Goal: Transaction & Acquisition: Purchase product/service

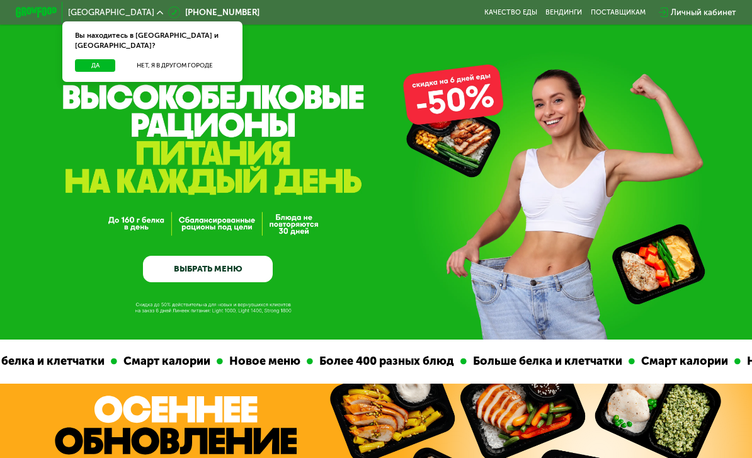
click at [88, 59] on button "Да" at bounding box center [95, 65] width 40 height 13
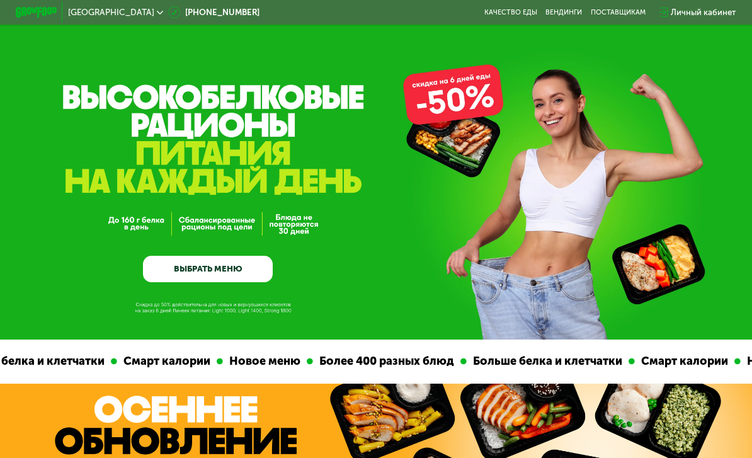
click at [171, 266] on link "ВЫБРАТЬ МЕНЮ" at bounding box center [208, 269] width 130 height 26
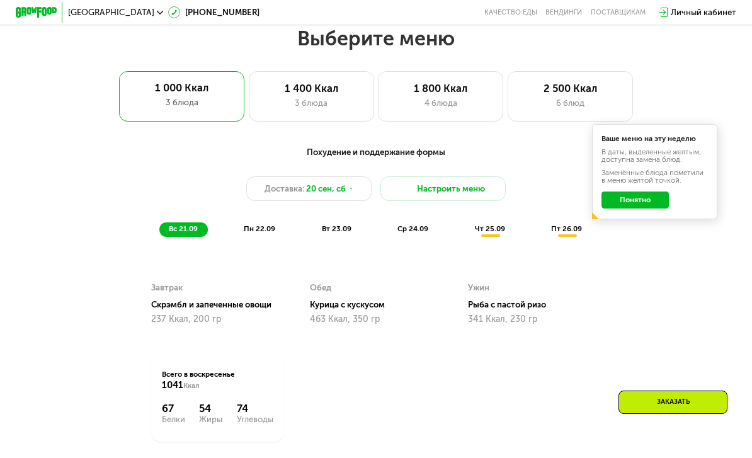
scroll to position [732, 0]
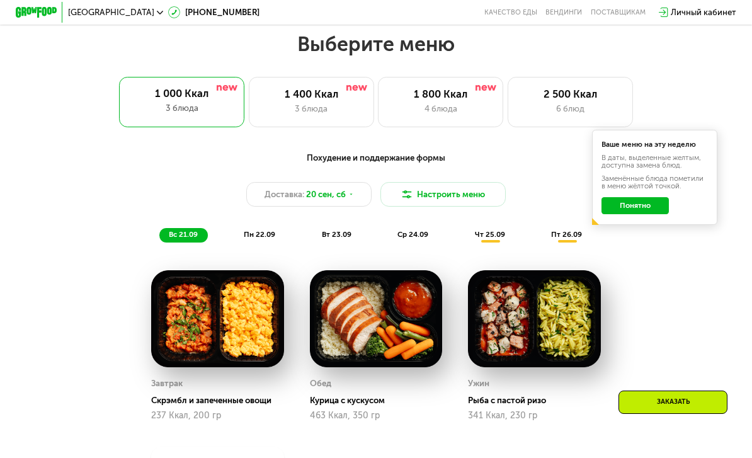
click at [559, 120] on div "2 500 Ккал 6 блюд" at bounding box center [570, 102] width 125 height 50
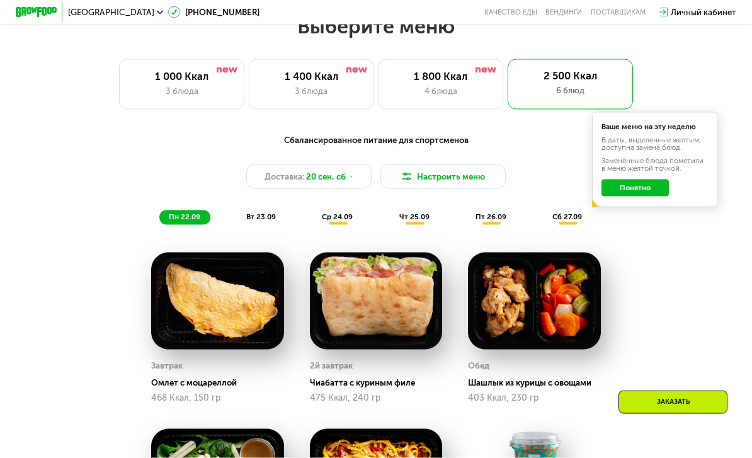
scroll to position [751, 0]
click at [456, 184] on button "Настроить меню" at bounding box center [442, 176] width 125 height 25
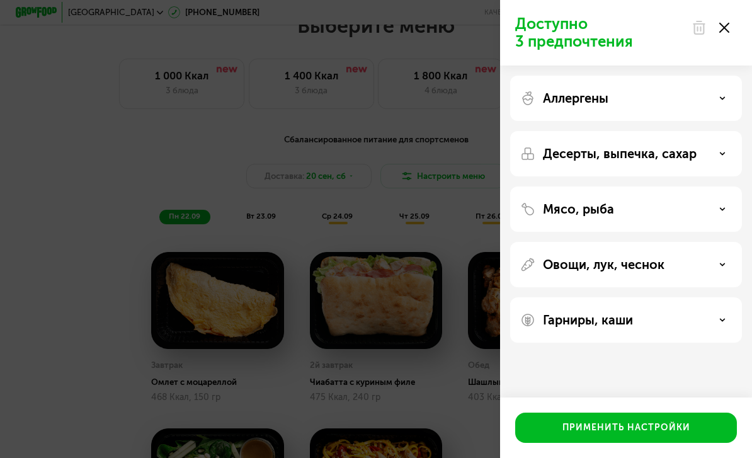
click at [691, 116] on div "Аллергены" at bounding box center [626, 98] width 232 height 45
click at [712, 100] on div "Аллергены" at bounding box center [626, 98] width 212 height 15
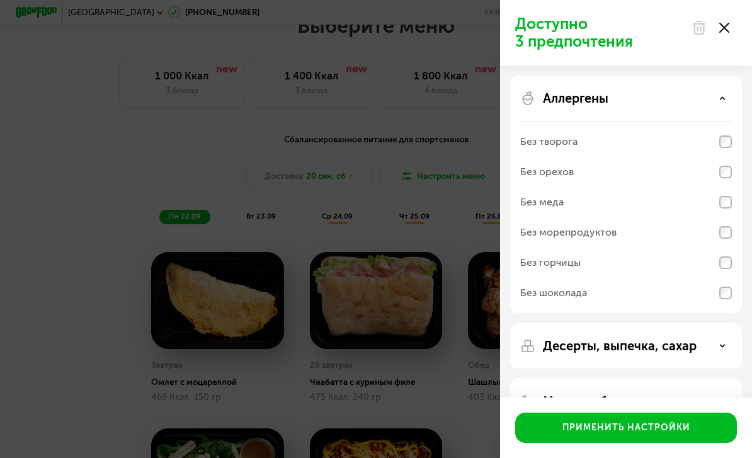
scroll to position [0, 0]
click at [719, 153] on div "Без творога" at bounding box center [626, 142] width 212 height 30
click at [729, 87] on div "Аллергены Без творога Без орехов Без меда Без морепродуктов Без горчицы Без шок…" at bounding box center [626, 194] width 232 height 237
click at [724, 88] on div "Аллергены Без творога Без орехов Без меда Без морепродуктов Без горчицы Без шок…" at bounding box center [626, 194] width 232 height 237
click at [722, 105] on div "Аллергены" at bounding box center [626, 98] width 212 height 15
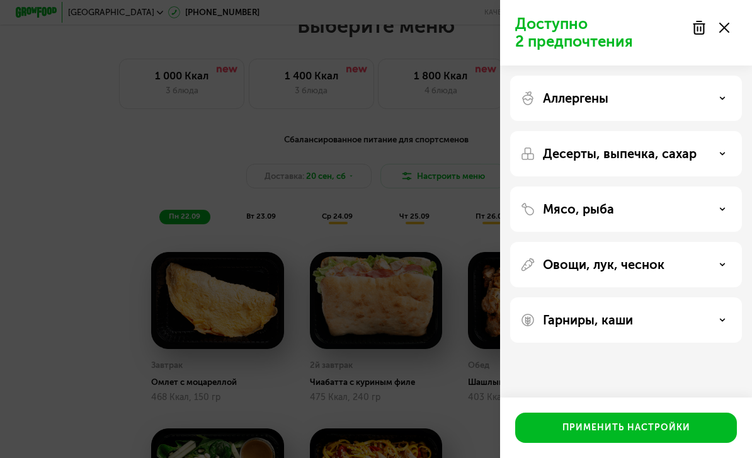
click at [640, 96] on div "Аллергены" at bounding box center [626, 98] width 212 height 15
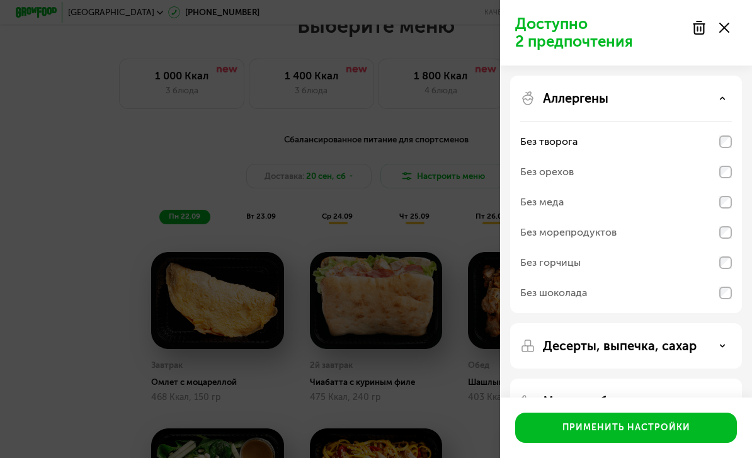
click at [678, 99] on div "Аллергены" at bounding box center [626, 98] width 212 height 15
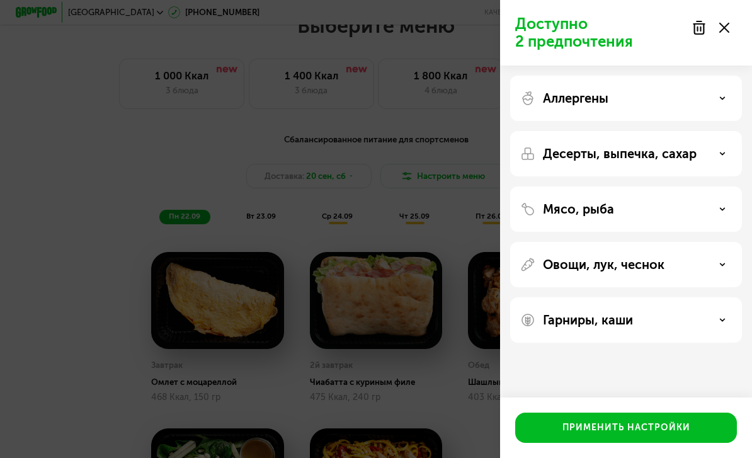
click at [705, 154] on div "Десерты, выпечка, сахар" at bounding box center [626, 153] width 212 height 15
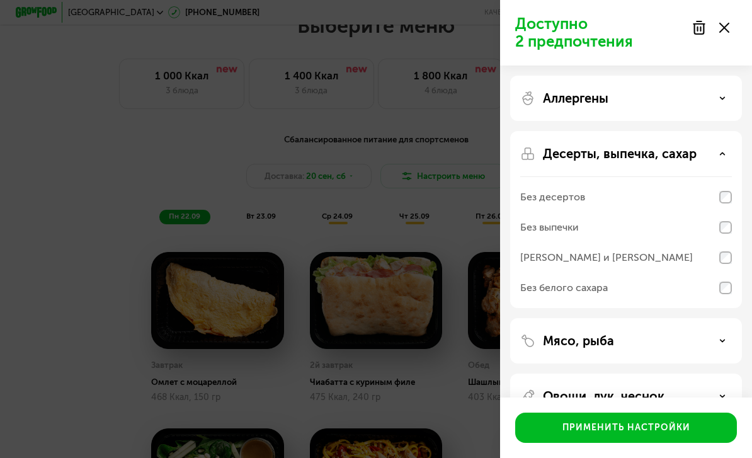
click at [674, 151] on p "Десерты, выпечка, сахар" at bounding box center [620, 153] width 154 height 15
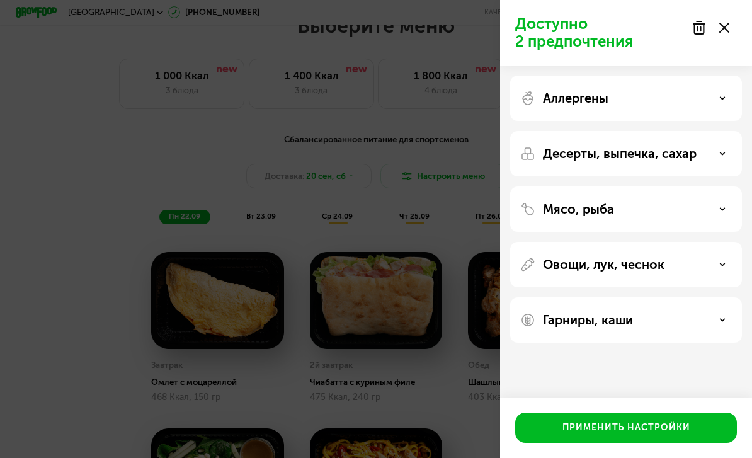
click at [640, 203] on div "Мясо, рыба" at bounding box center [626, 209] width 212 height 15
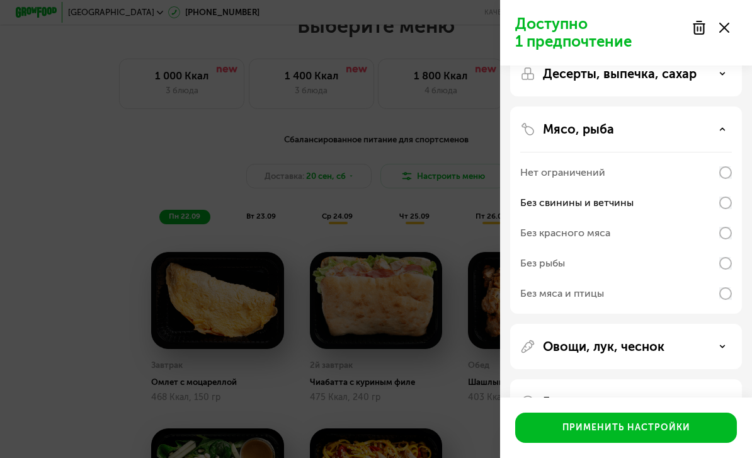
scroll to position [79, 0]
click at [721, 349] on icon at bounding box center [722, 347] width 6 height 6
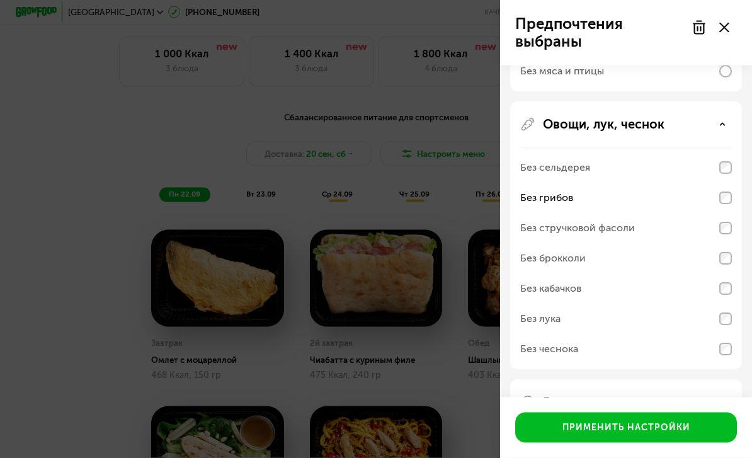
scroll to position [771, 0]
click at [724, 408] on div "Гарниры, каши" at bounding box center [626, 402] width 212 height 15
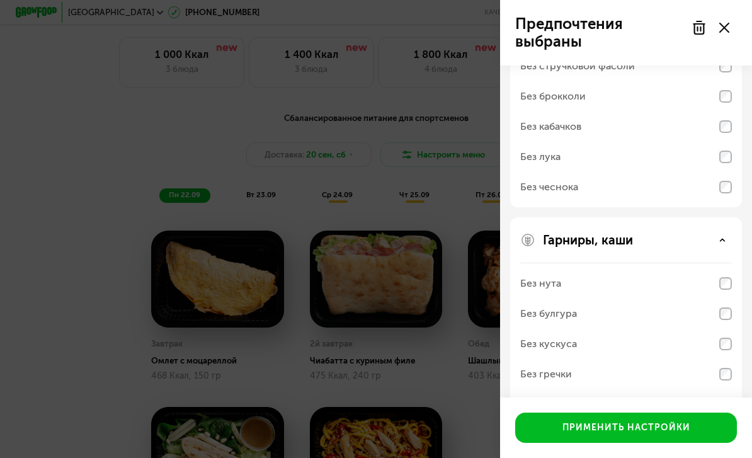
scroll to position [463, 0]
click at [719, 406] on div "Без молочных каш" at bounding box center [626, 405] width 212 height 30
click at [718, 372] on div "Без гречки" at bounding box center [626, 375] width 212 height 30
click at [587, 412] on div "Без молочных каш" at bounding box center [626, 405] width 212 height 30
click at [558, 361] on div "Без гречки" at bounding box center [626, 375] width 212 height 30
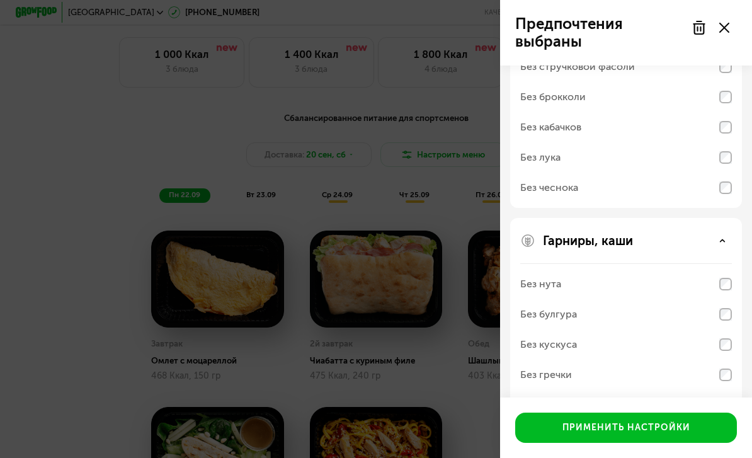
click at [584, 272] on div "Без нута" at bounding box center [626, 284] width 212 height 30
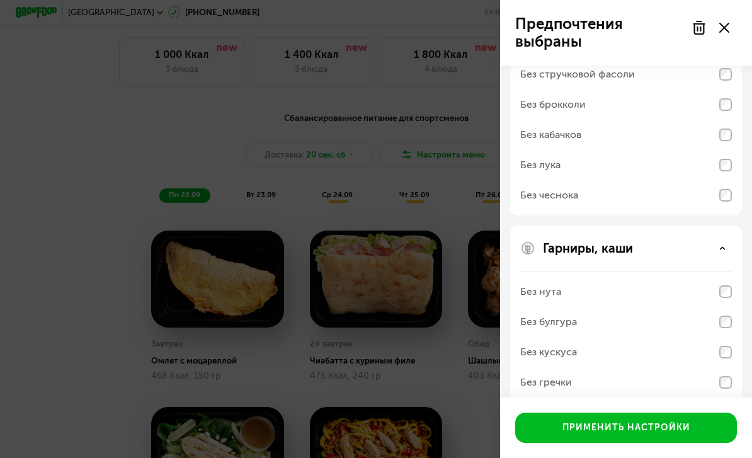
scroll to position [457, 0]
click at [722, 252] on div "Гарниры, каши" at bounding box center [626, 247] width 212 height 15
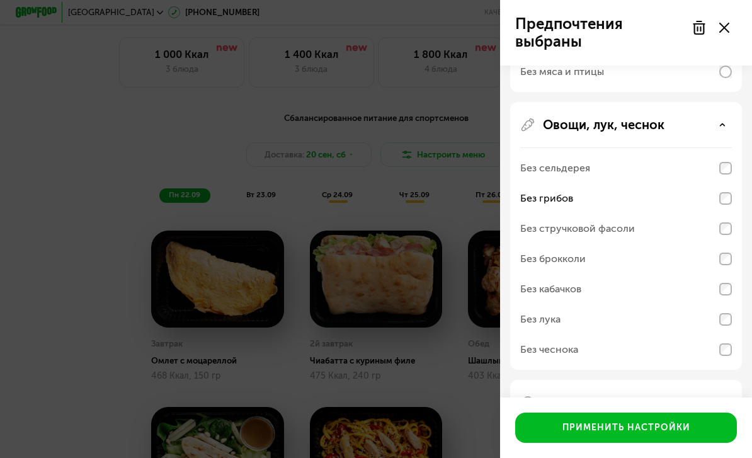
click at [718, 395] on div "Гарниры, каши" at bounding box center [626, 402] width 212 height 15
click at [726, 343] on div "Без чеснока" at bounding box center [626, 349] width 212 height 30
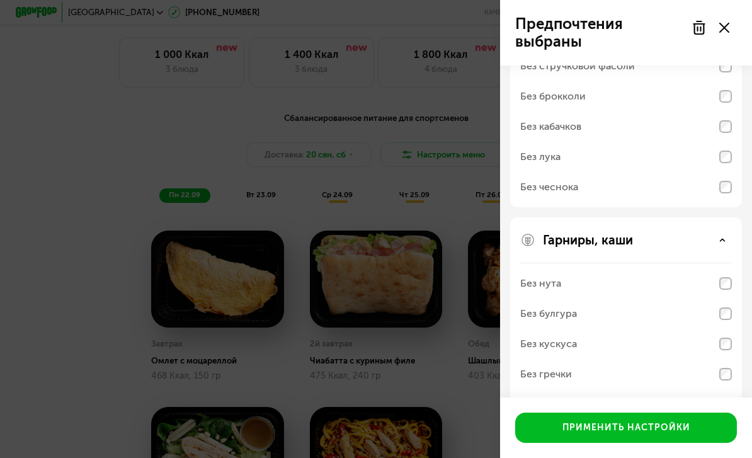
scroll to position [463, 0]
click at [714, 443] on button "Применить настройки" at bounding box center [626, 427] width 222 height 30
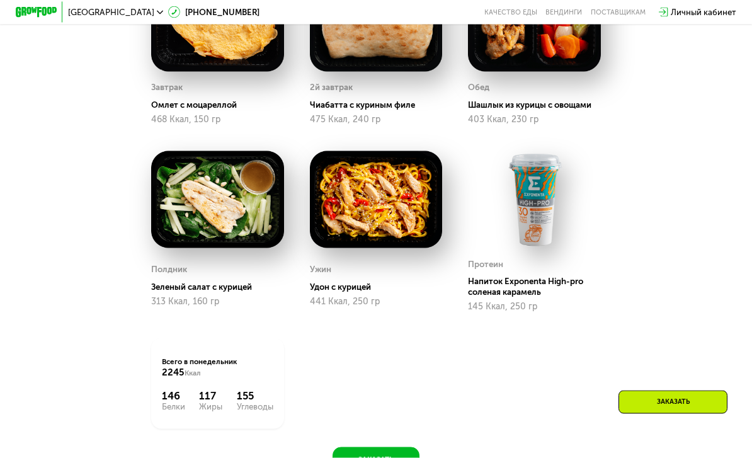
scroll to position [1055, 0]
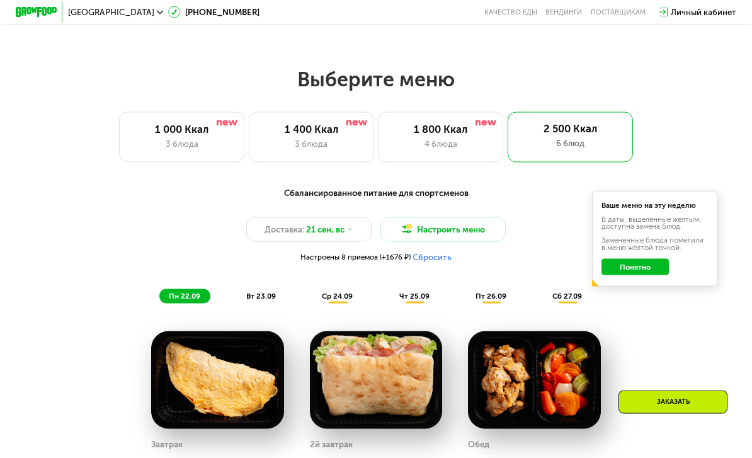
click at [486, 138] on div "4 блюда" at bounding box center [440, 144] width 103 height 13
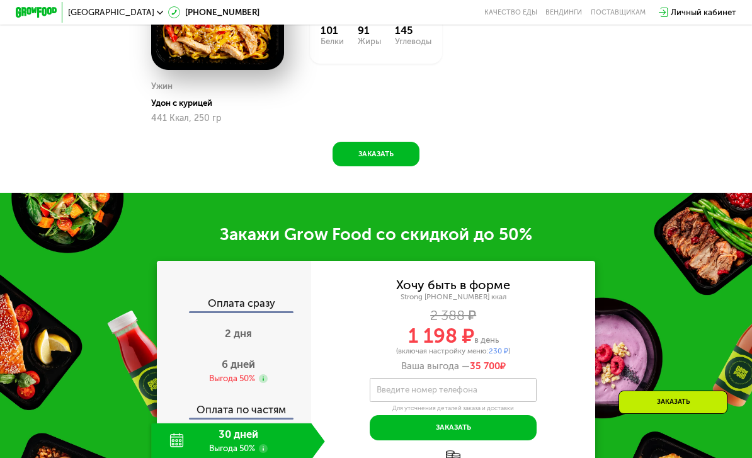
scroll to position [1245, 0]
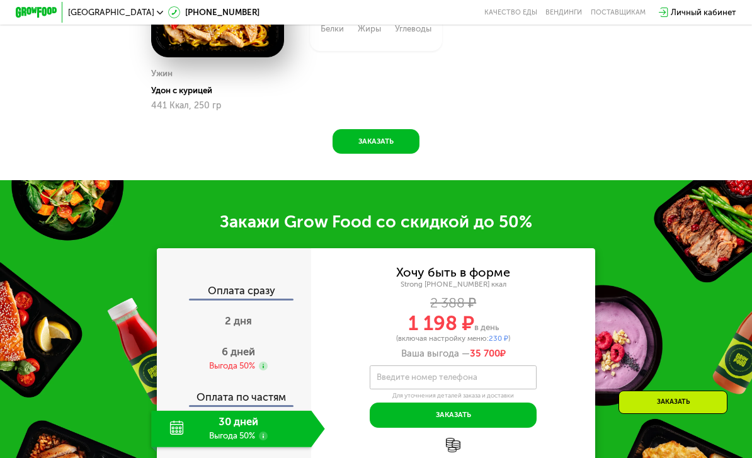
click at [222, 345] on span "6 дней" at bounding box center [238, 351] width 33 height 13
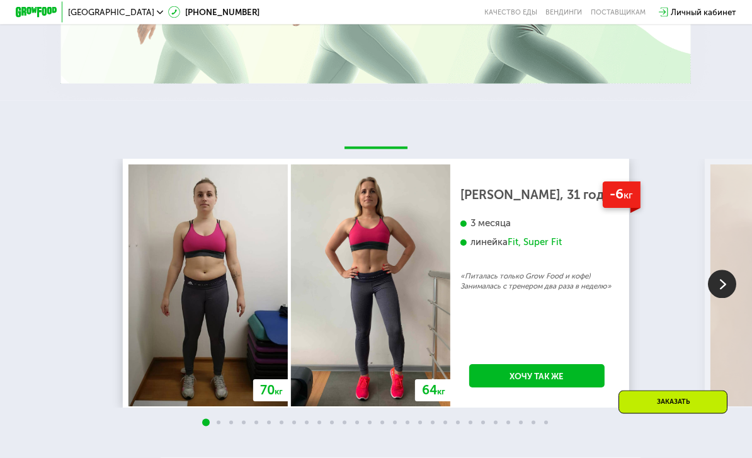
scroll to position [2144, 0]
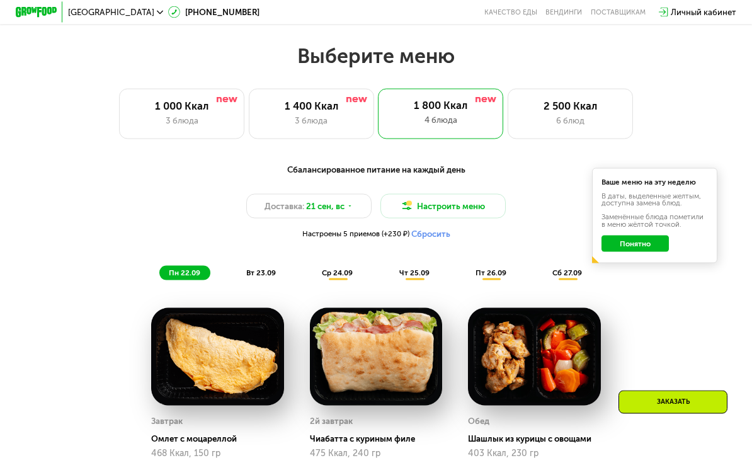
click at [491, 208] on button "Настроить меню" at bounding box center [442, 206] width 125 height 25
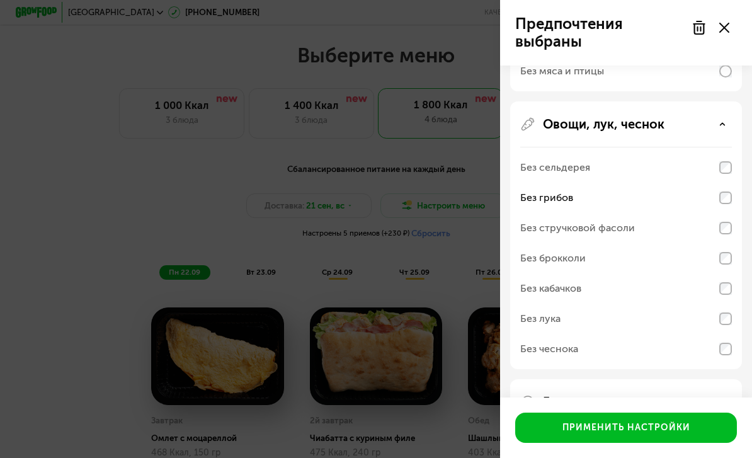
scroll to position [494, 0]
click at [727, 421] on div "Гарниры, каши" at bounding box center [626, 402] width 232 height 45
click at [699, 403] on div "Гарниры, каши" at bounding box center [626, 402] width 212 height 15
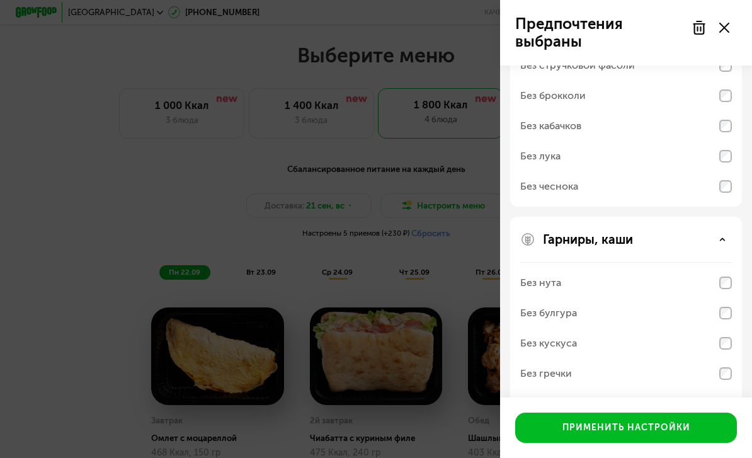
scroll to position [656, 0]
click at [712, 443] on button "Применить настройки" at bounding box center [626, 427] width 222 height 30
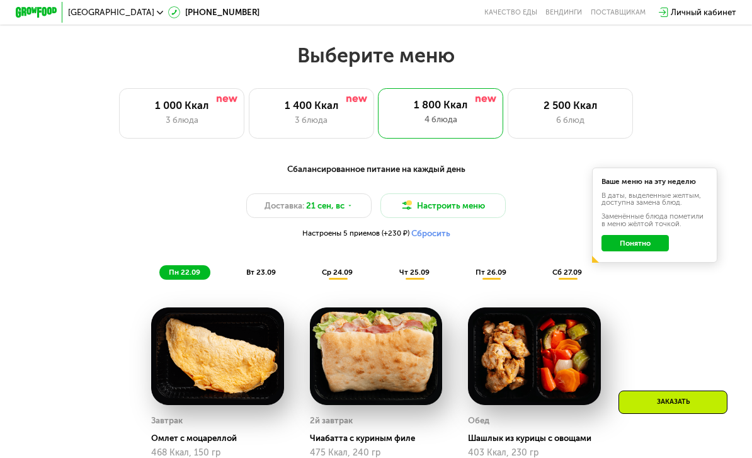
click at [245, 271] on div "вт 23.09" at bounding box center [262, 272] width 50 height 14
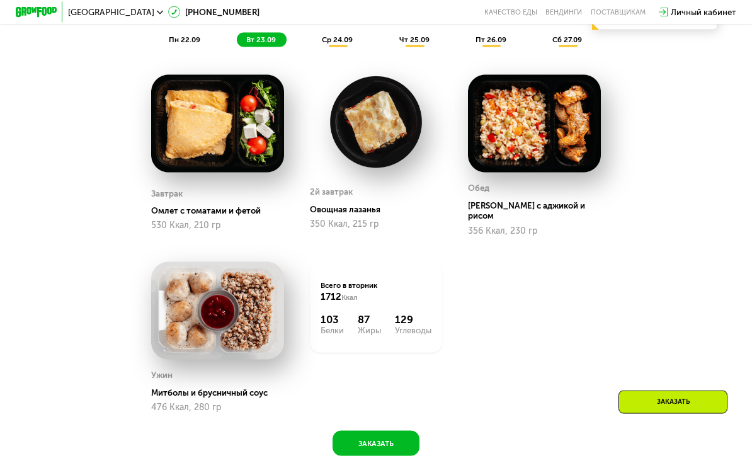
scroll to position [954, 0]
click at [183, 272] on img at bounding box center [217, 309] width 132 height 97
click at [162, 384] on div "Ужин Митболы и брусничный соус 476 Ккал, 280 гр" at bounding box center [217, 389] width 132 height 45
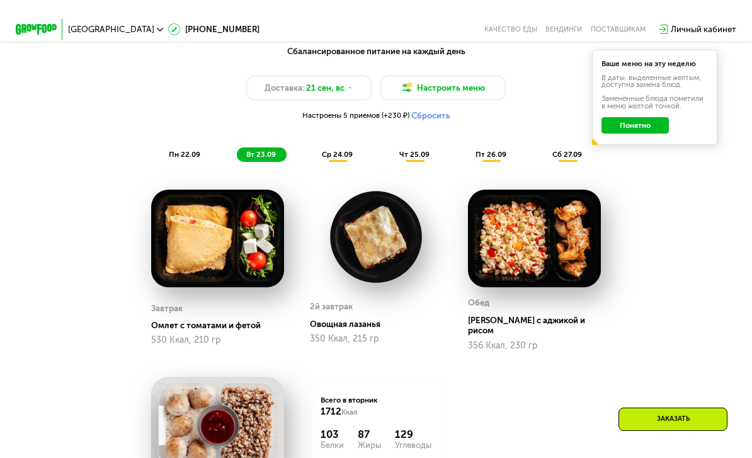
scroll to position [836, 0]
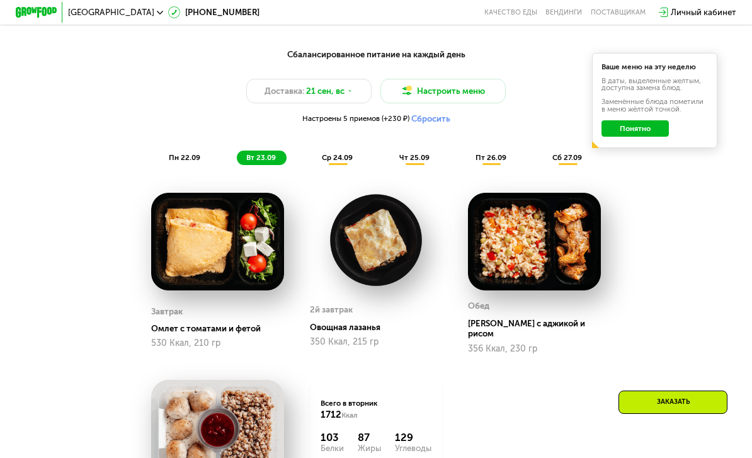
click at [172, 156] on span "пн 22.09" at bounding box center [184, 157] width 31 height 9
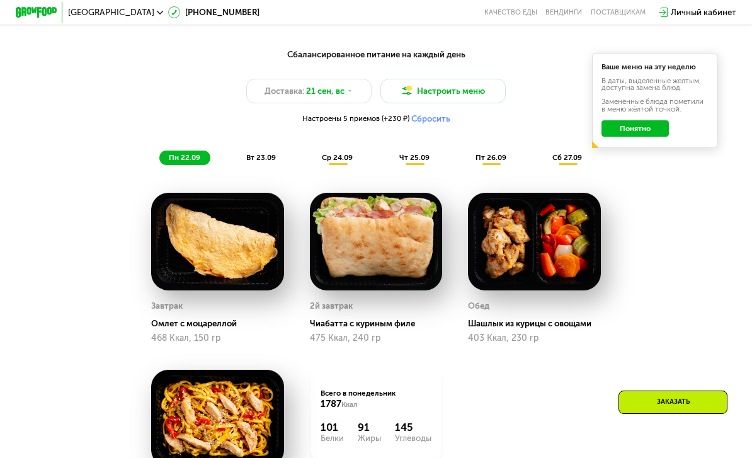
click at [244, 162] on div "вт 23.09" at bounding box center [262, 158] width 50 height 14
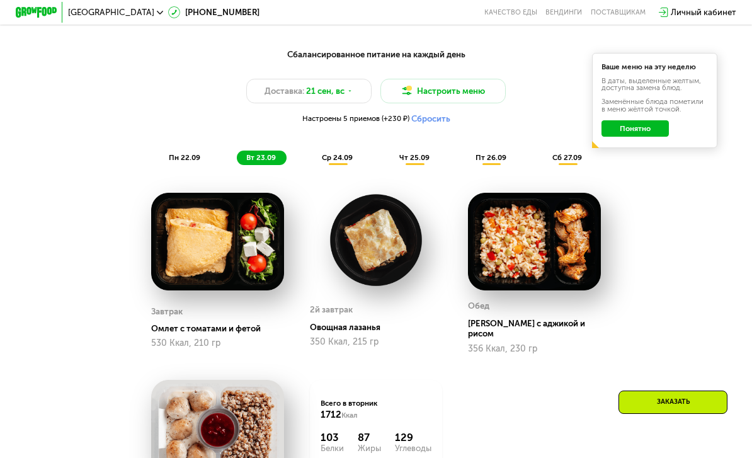
click at [326, 156] on span "ср 24.09" at bounding box center [337, 157] width 31 height 9
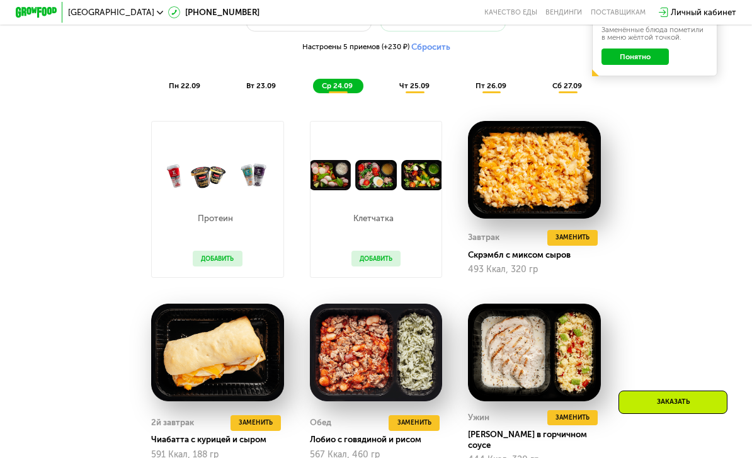
scroll to position [907, 0]
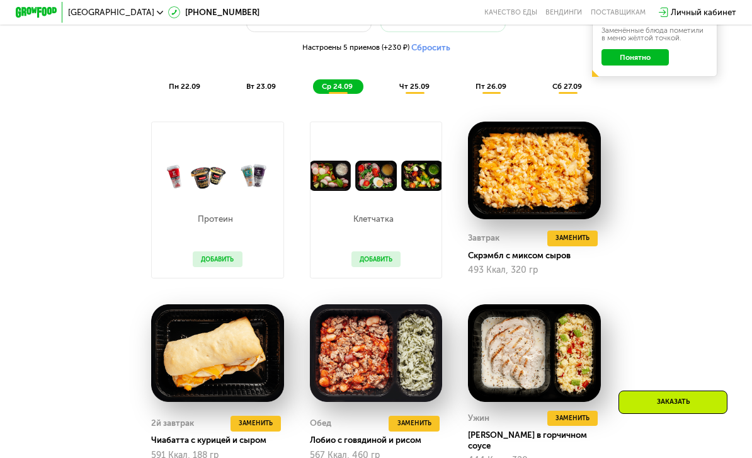
click at [210, 261] on button "Добавить" at bounding box center [218, 259] width 50 height 16
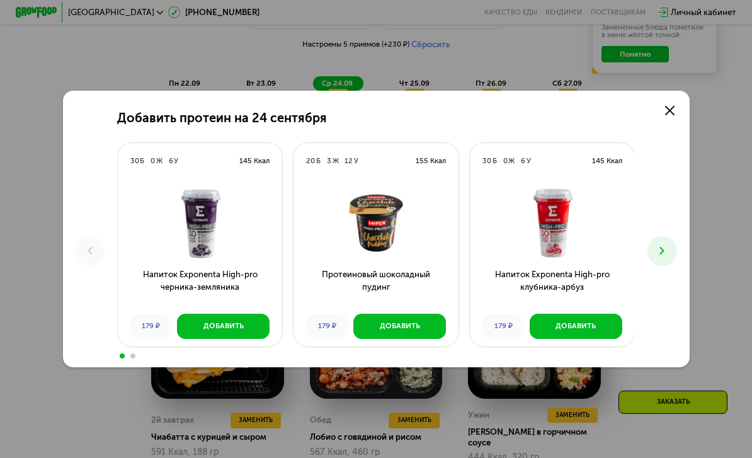
scroll to position [897, 0]
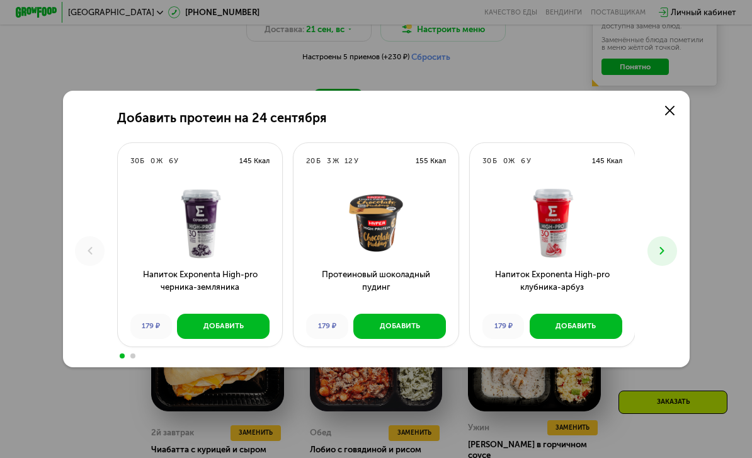
click at [664, 257] on icon at bounding box center [662, 250] width 13 height 13
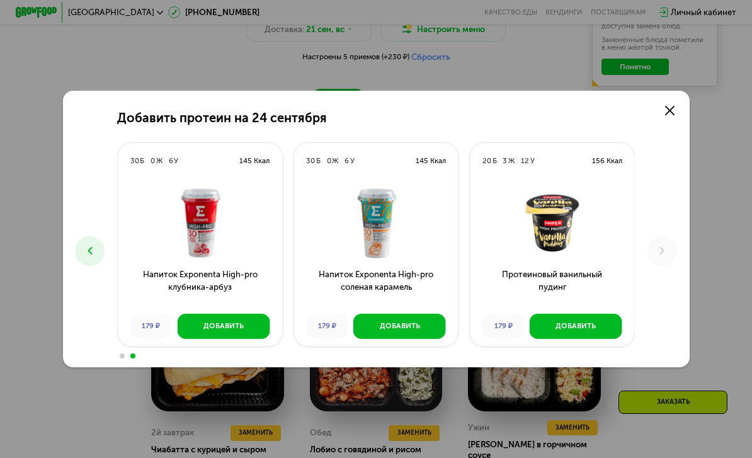
click at [669, 121] on link at bounding box center [669, 110] width 21 height 21
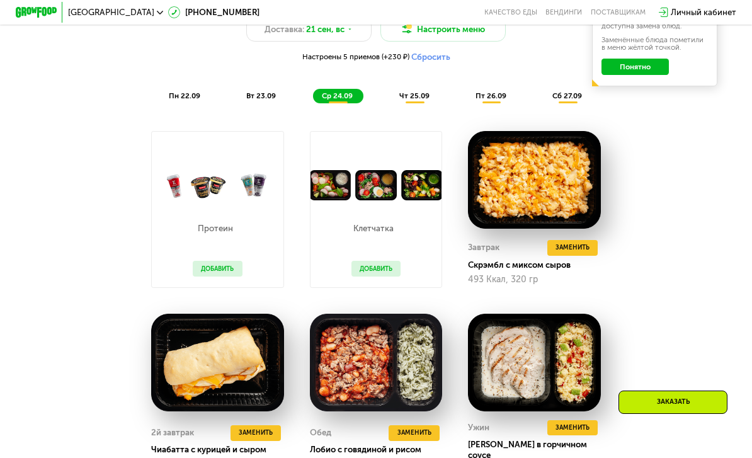
click at [675, 129] on div "Сбалансированное питание на каждый день Доставка: [DATE] Настроить меню Настрое…" at bounding box center [376, 307] width 644 height 654
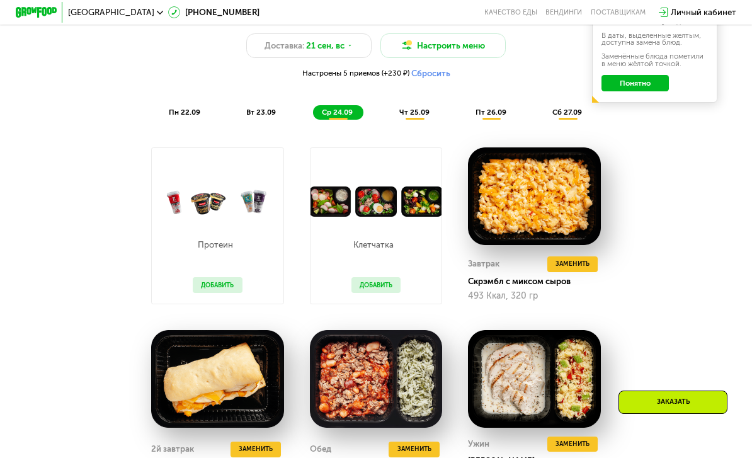
scroll to position [876, 0]
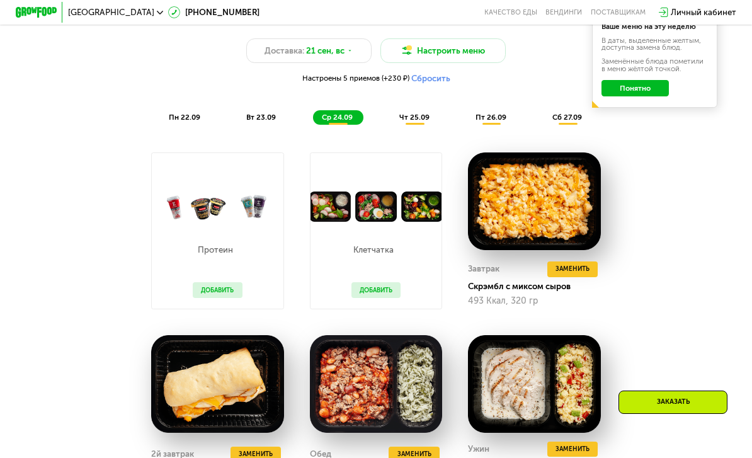
click at [399, 112] on div "чт 25.09" at bounding box center [415, 117] width 50 height 14
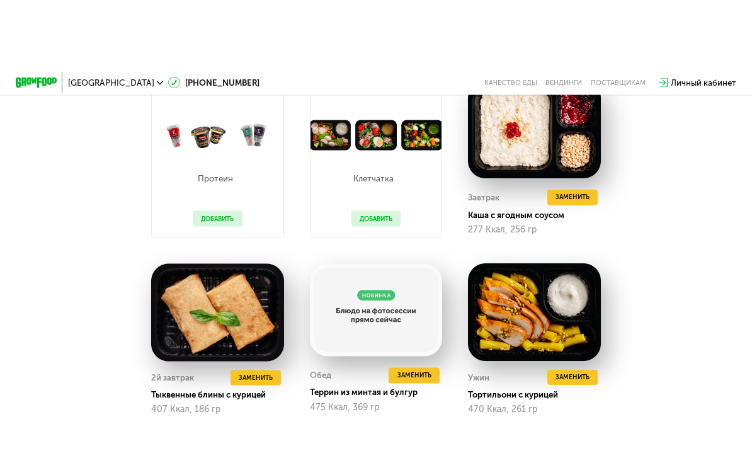
scroll to position [867, 0]
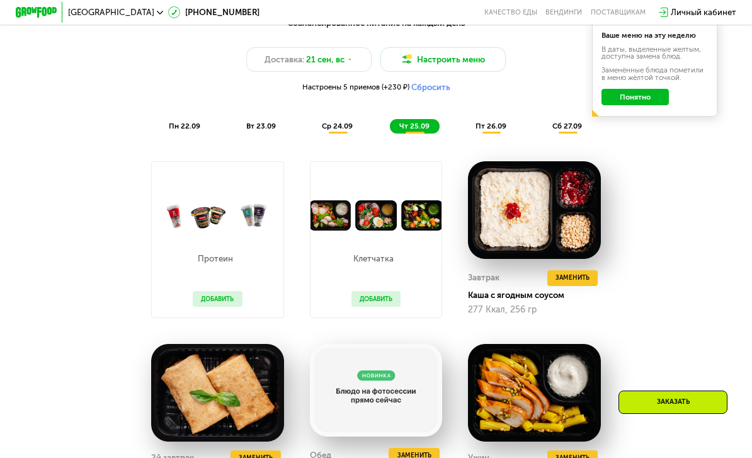
click at [492, 128] on span "пт 26.09" at bounding box center [490, 126] width 31 height 9
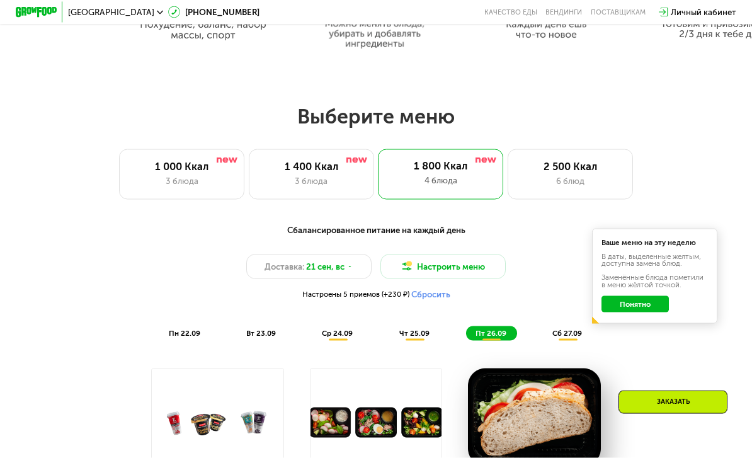
scroll to position [664, 0]
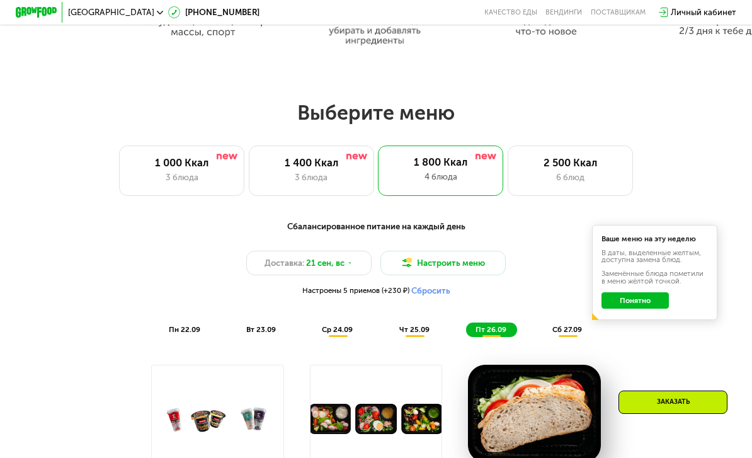
click at [559, 335] on div "сб 27.09" at bounding box center [568, 329] width 50 height 14
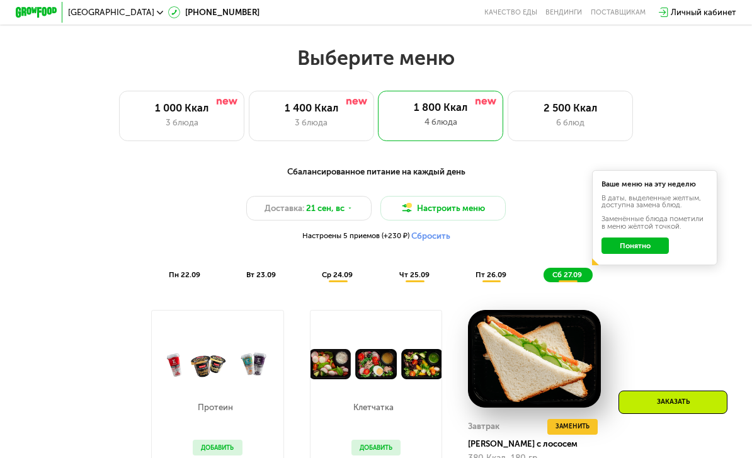
scroll to position [719, 0]
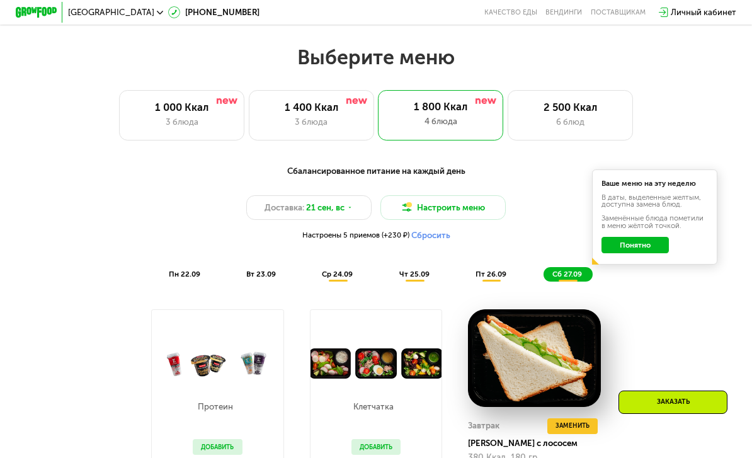
click at [654, 251] on button "Понятно" at bounding box center [634, 245] width 67 height 17
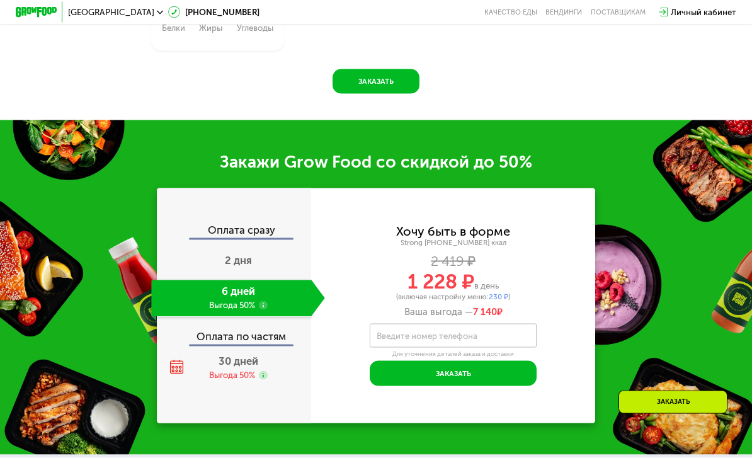
scroll to position [1451, 0]
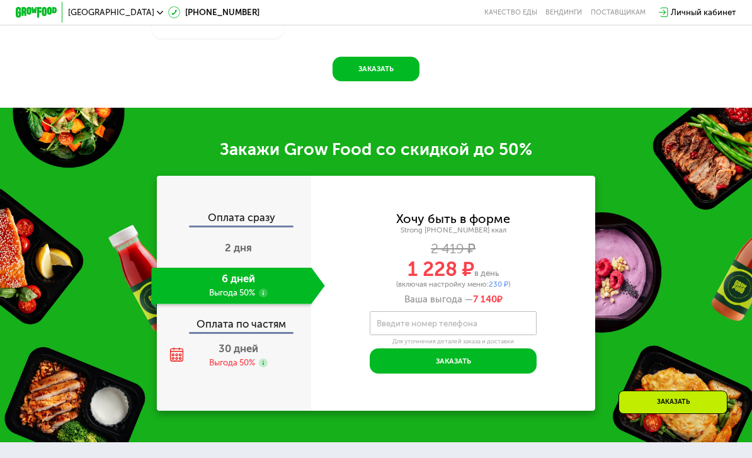
click at [213, 312] on div "Оплата по частям" at bounding box center [234, 320] width 154 height 24
click at [212, 339] on div "30 дней Выгода 50%" at bounding box center [237, 356] width 173 height 37
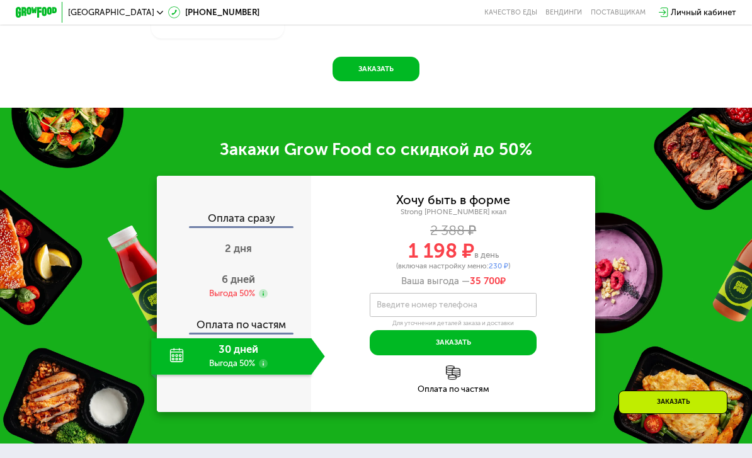
click at [208, 313] on div "Оплата по частям" at bounding box center [234, 321] width 154 height 24
click at [211, 309] on div "Оплата по частям" at bounding box center [234, 321] width 154 height 24
click at [456, 365] on img at bounding box center [453, 372] width 14 height 14
click at [450, 348] on div "Хочу быть в форме Strong [PHONE_NUMBER] ккал 2 388 ₽ 1 198 ₽ в день (включая на…" at bounding box center [453, 294] width 284 height 236
click at [453, 385] on div "Оплата по частям" at bounding box center [453, 389] width 284 height 8
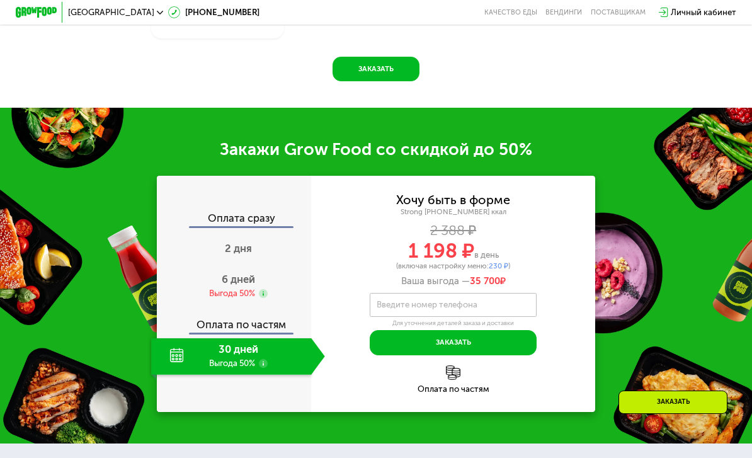
click at [271, 309] on div "Оплата по частям" at bounding box center [234, 321] width 154 height 24
click at [278, 344] on div "30 дней Выгода 50%" at bounding box center [231, 356] width 160 height 37
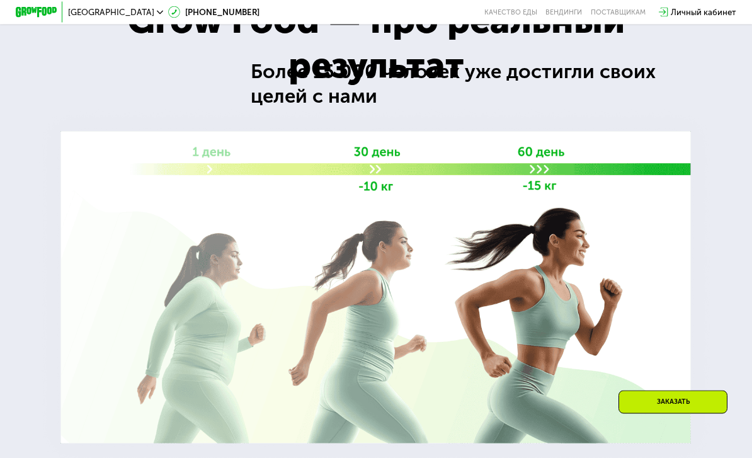
scroll to position [1907, 0]
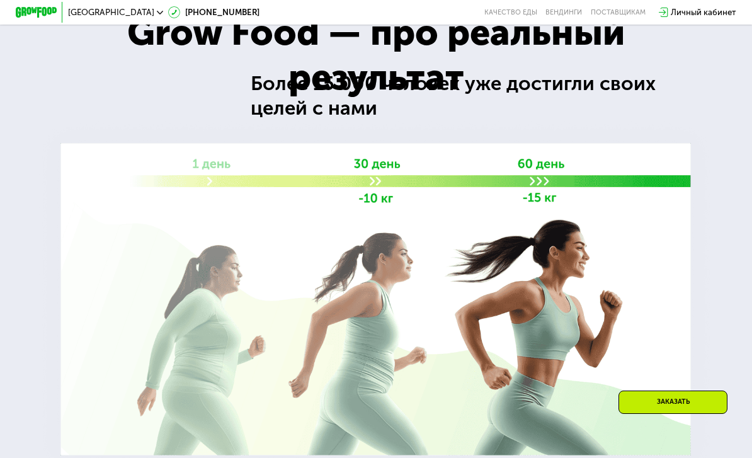
click at [579, 14] on link "Вендинги" at bounding box center [563, 12] width 37 height 8
click at [632, 11] on div "поставщикам" at bounding box center [618, 12] width 55 height 8
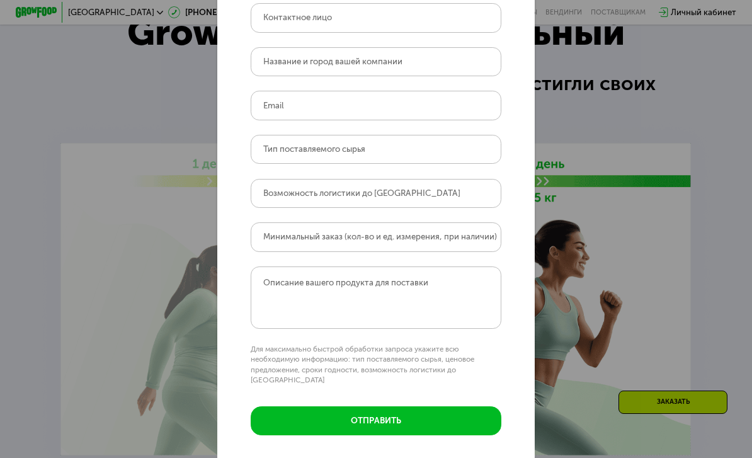
scroll to position [63, 0]
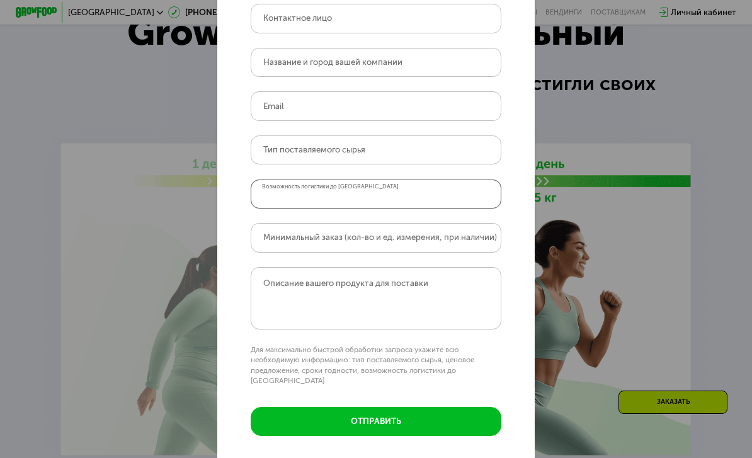
click at [426, 188] on input "Возможность логистики до [GEOGRAPHIC_DATA]" at bounding box center [376, 193] width 251 height 29
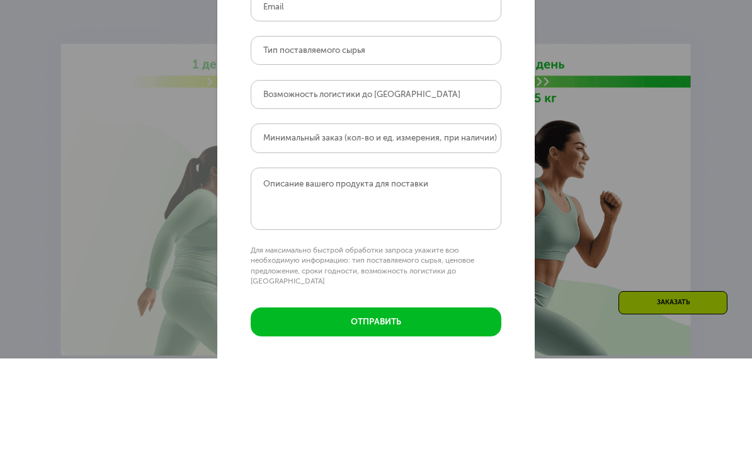
click at [465, 234] on label "Минимальный заказ (кол-во и ед. измерения, при наличии)" at bounding box center [380, 237] width 234 height 6
click at [465, 223] on input "Минимальный заказ (кол-во и ед. измерения, при наличии)" at bounding box center [376, 237] width 251 height 29
click at [499, 223] on input "Минимальный заказ (кол-во и ед. измерения, при наличии)" at bounding box center [376, 237] width 251 height 29
click at [581, 130] on div "Поставщикам Контактное лицо Название и город вашей компании Email Тип поставляе…" at bounding box center [376, 229] width 752 height 458
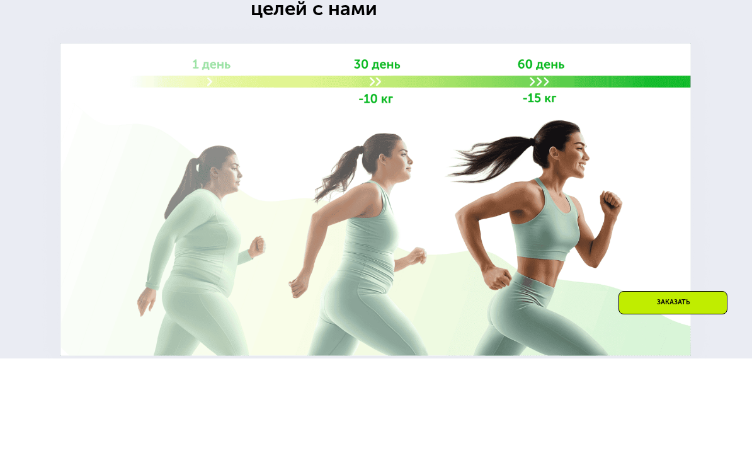
scroll to position [2007, 0]
